Goal: Information Seeking & Learning: Compare options

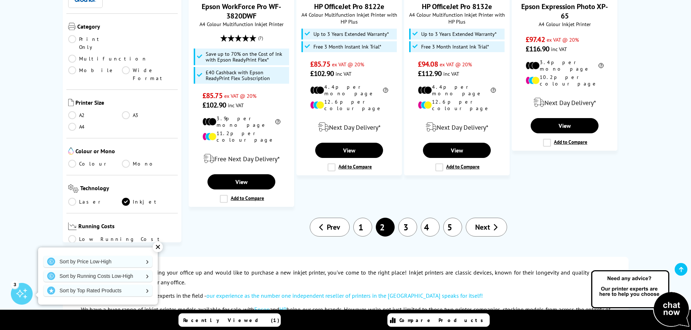
scroll to position [870, 0]
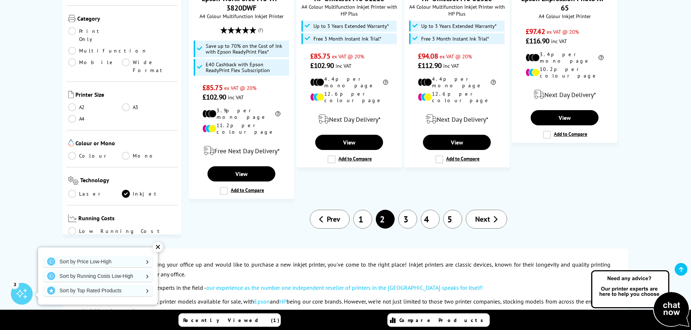
click at [407, 210] on link "3" at bounding box center [407, 219] width 19 height 19
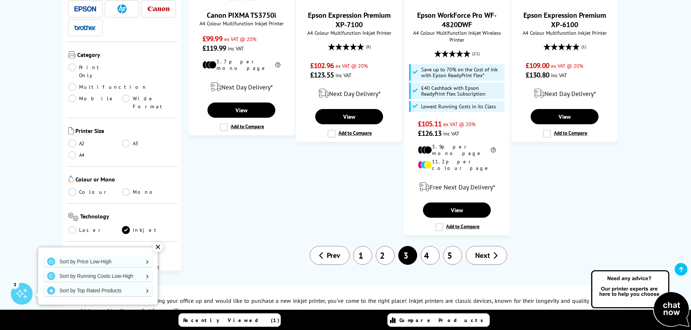
scroll to position [943, 0]
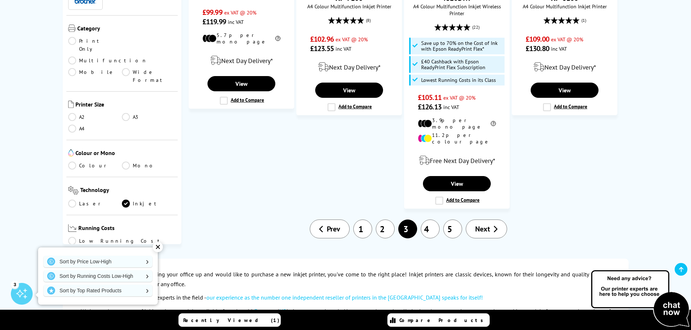
click at [429, 220] on link "4" at bounding box center [430, 229] width 19 height 19
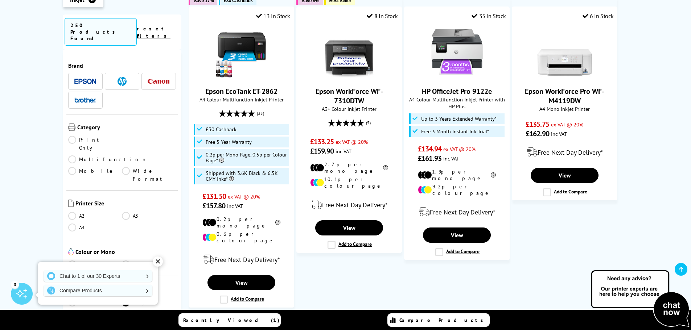
scroll to position [870, 0]
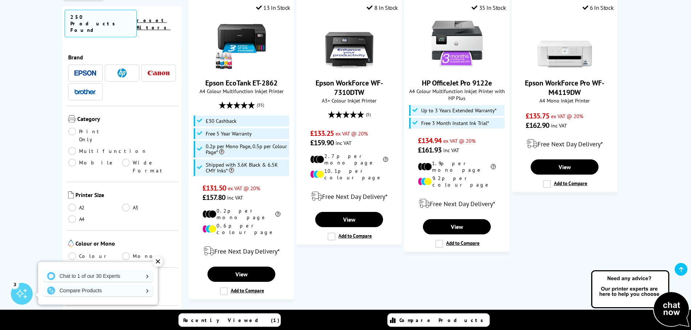
click at [427, 310] on link "5" at bounding box center [430, 319] width 19 height 19
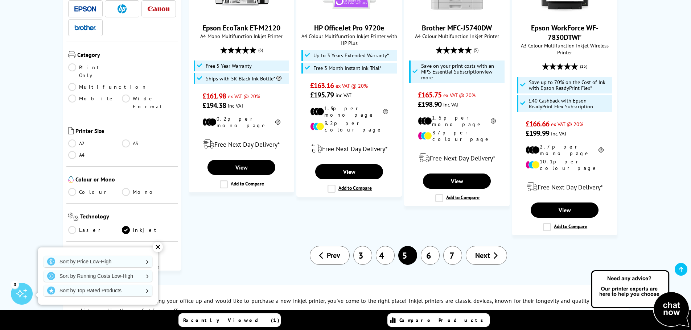
scroll to position [907, 0]
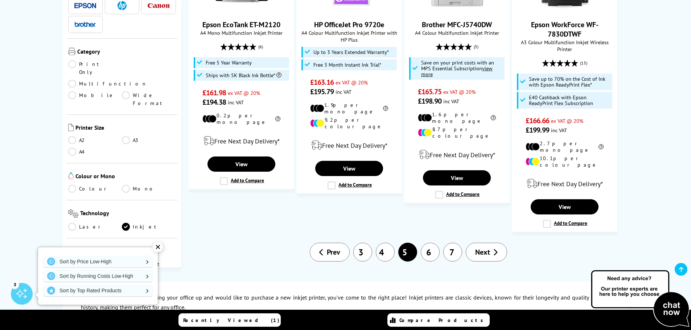
click at [365, 243] on link "3" at bounding box center [362, 252] width 19 height 19
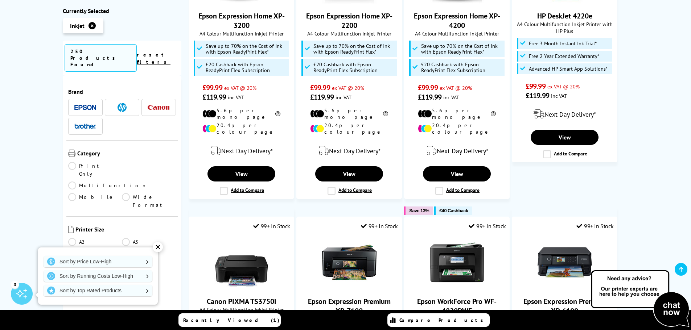
scroll to position [725, 0]
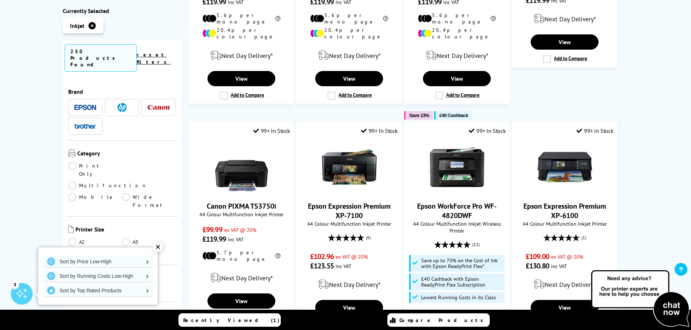
click at [159, 244] on div "✕" at bounding box center [158, 247] width 10 height 10
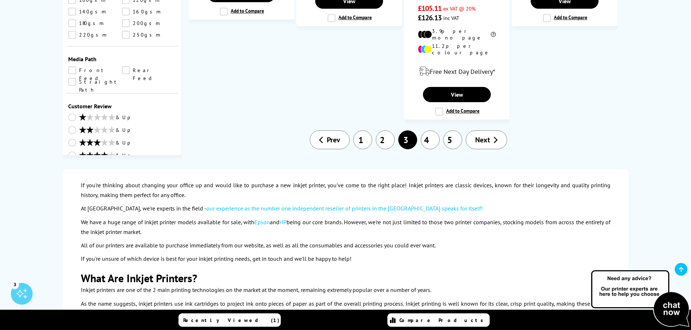
scroll to position [1088, 0]
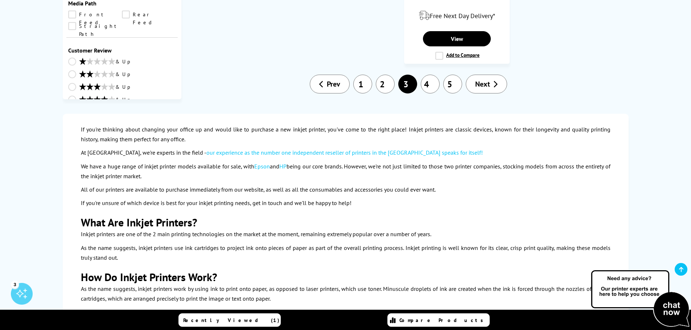
click at [382, 75] on link "2" at bounding box center [385, 84] width 19 height 19
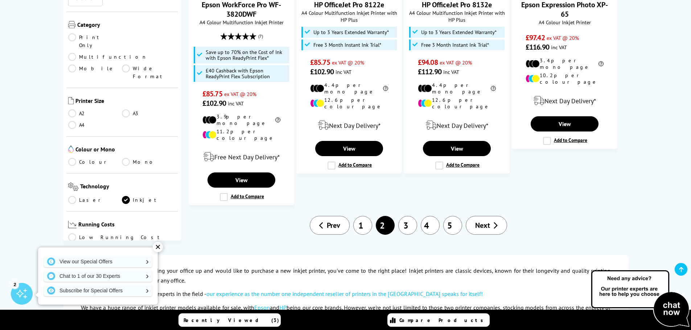
scroll to position [798, 0]
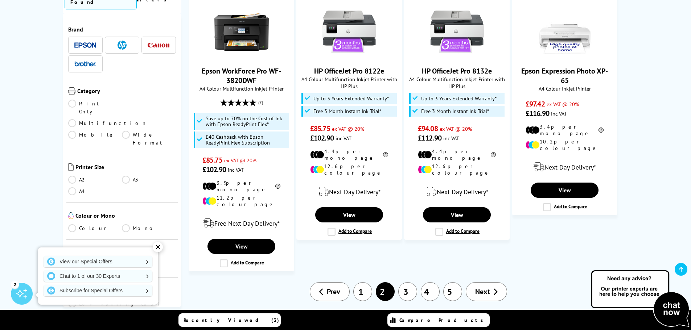
click at [360, 283] on link "1" at bounding box center [362, 292] width 19 height 19
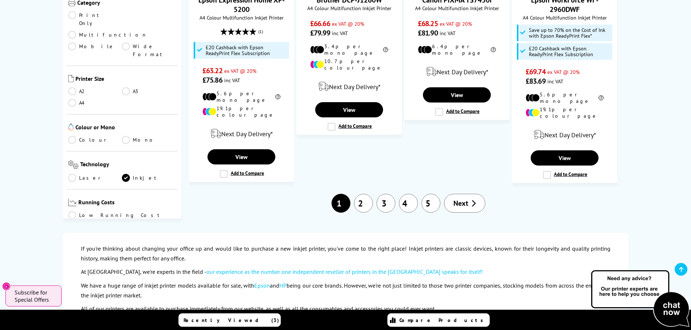
scroll to position [907, 0]
click at [387, 194] on link "3" at bounding box center [385, 203] width 19 height 19
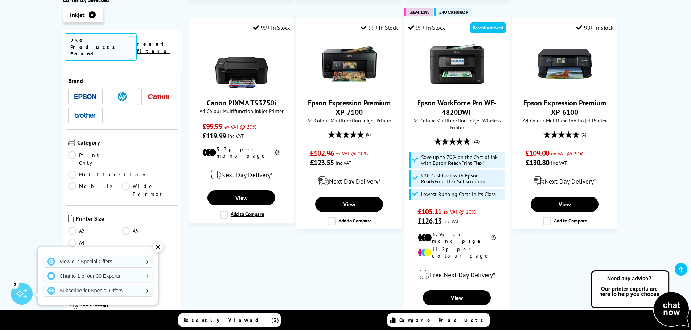
scroll to position [834, 0]
